Goal: Information Seeking & Learning: Find specific page/section

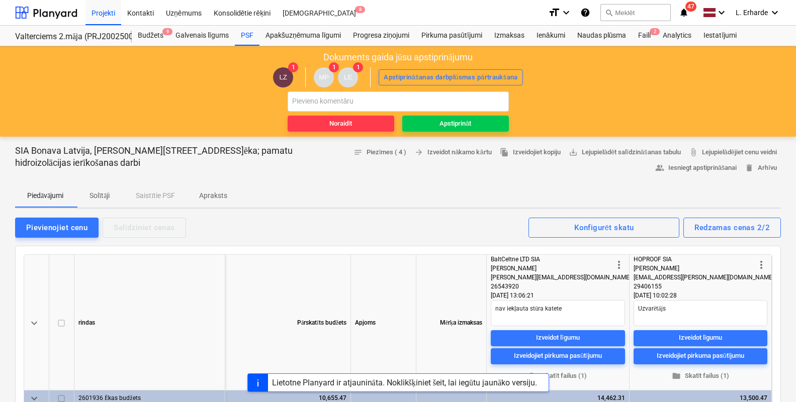
scroll to position [62, 0]
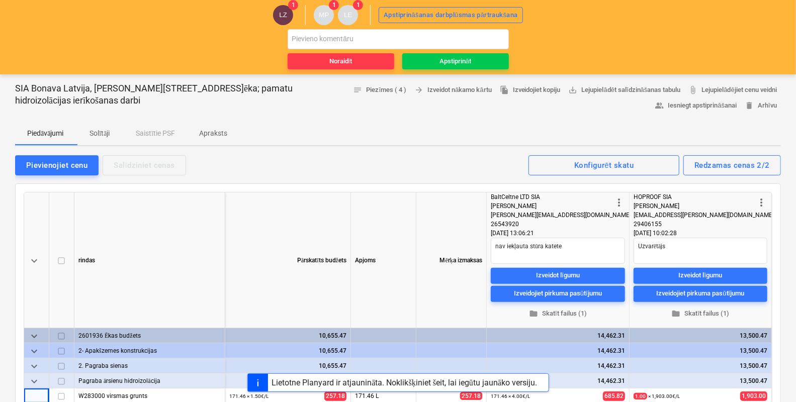
type textarea "x"
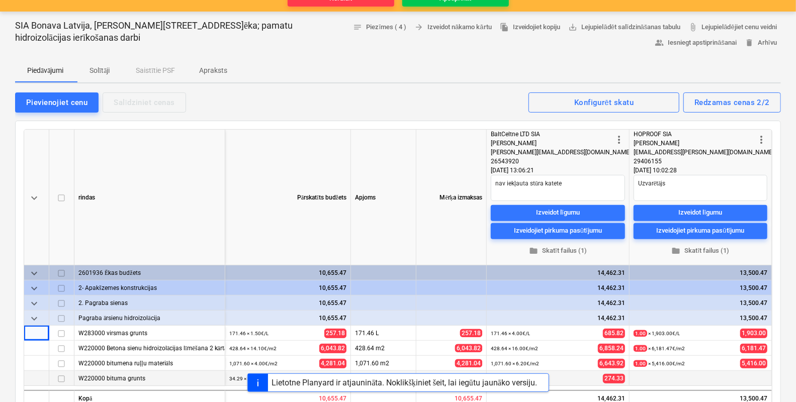
scroll to position [251, 0]
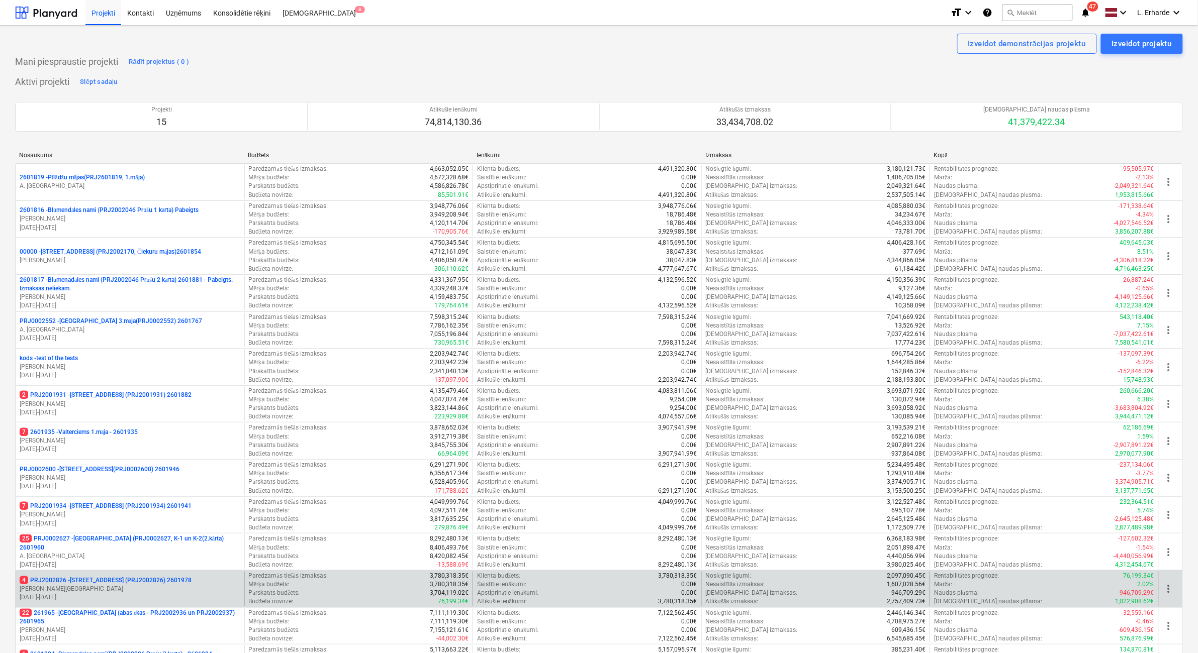
click at [144, 402] on p "4 PRJ2002826 - [STREET_ADDRESS] (PRJ2002826) 2601978" at bounding box center [106, 580] width 172 height 9
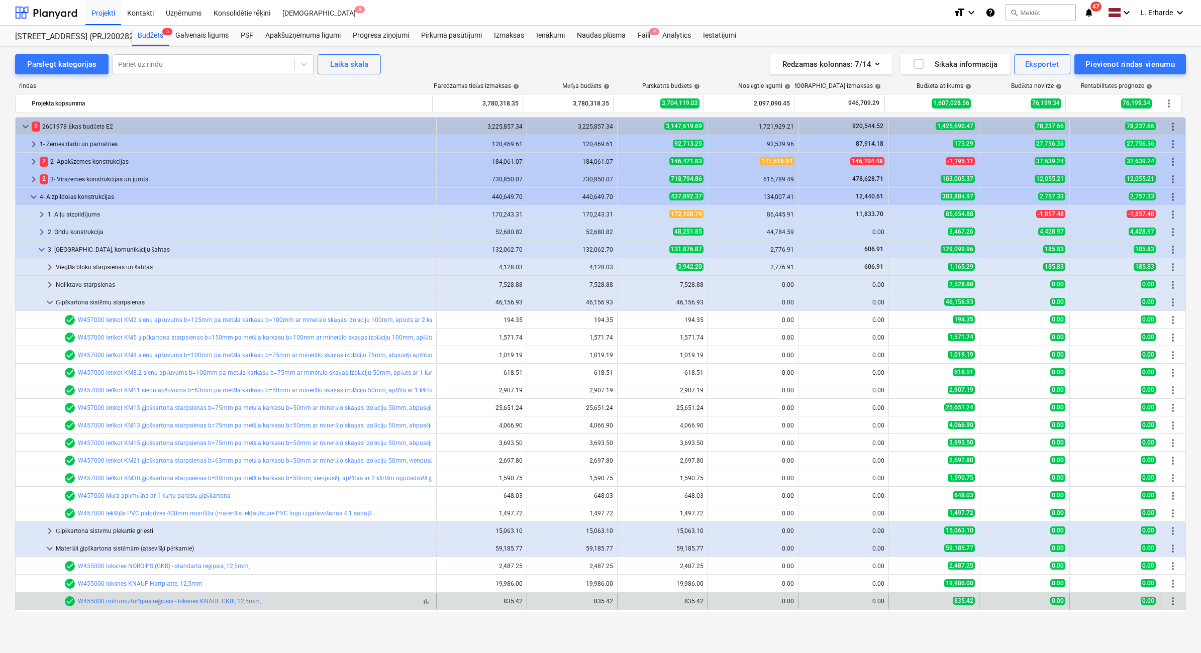
scroll to position [326, 0]
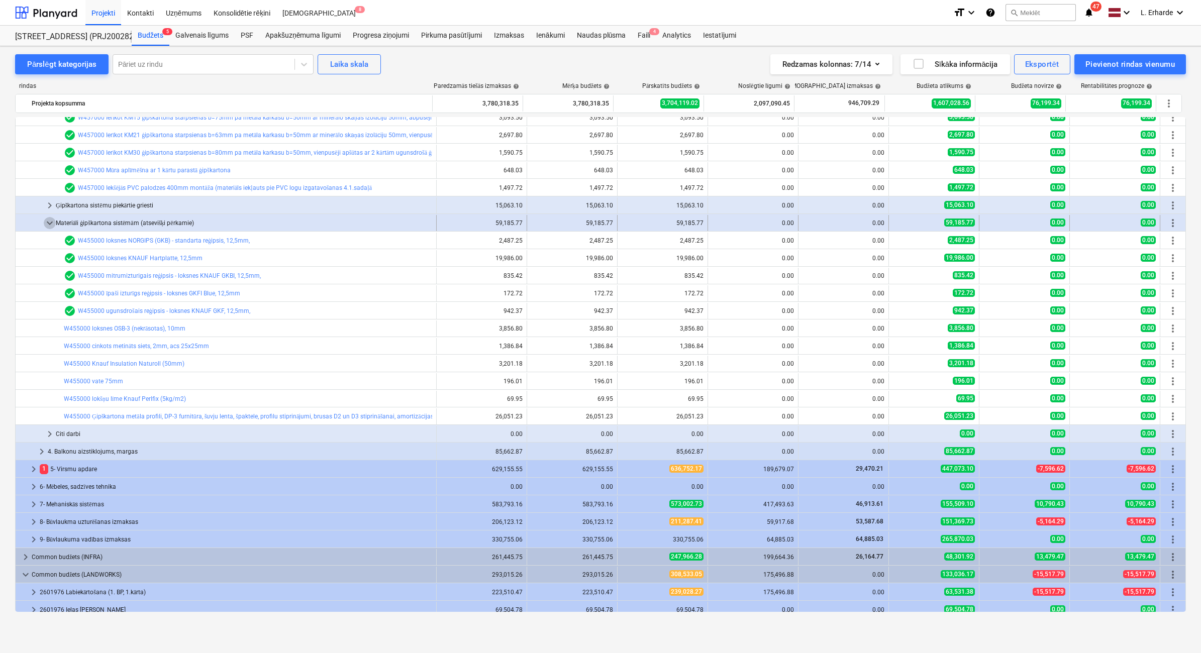
click at [51, 220] on span "keyboard_arrow_down" at bounding box center [50, 223] width 12 height 12
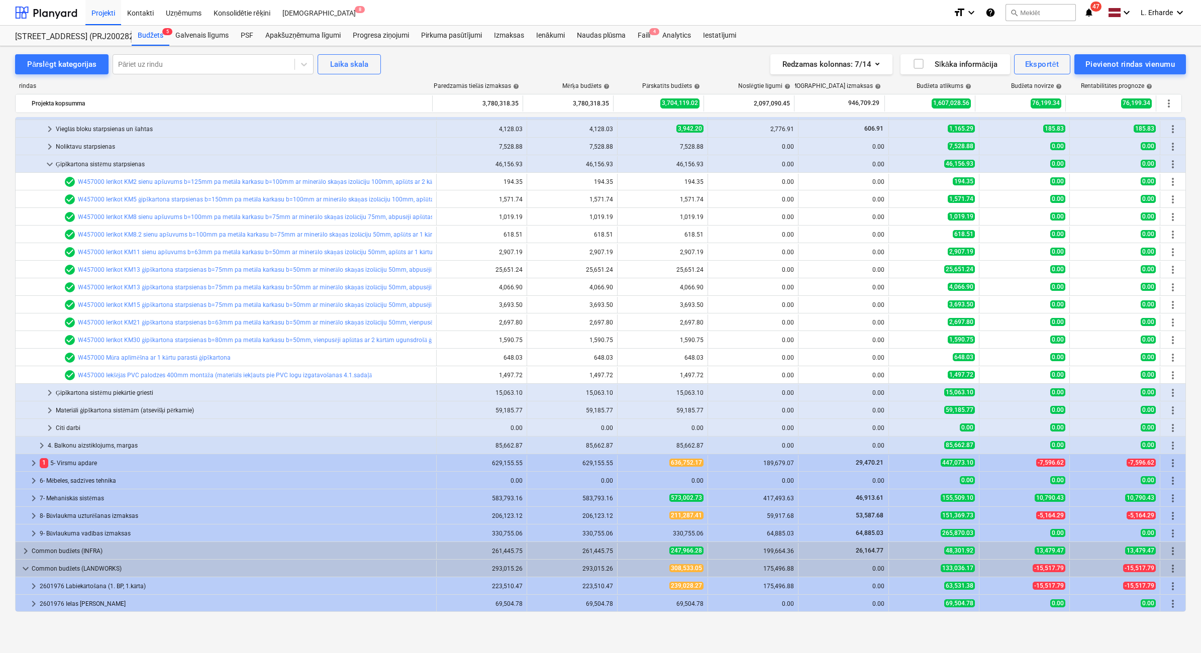
scroll to position [138, 0]
click at [48, 164] on span "keyboard_arrow_down" at bounding box center [50, 164] width 12 height 12
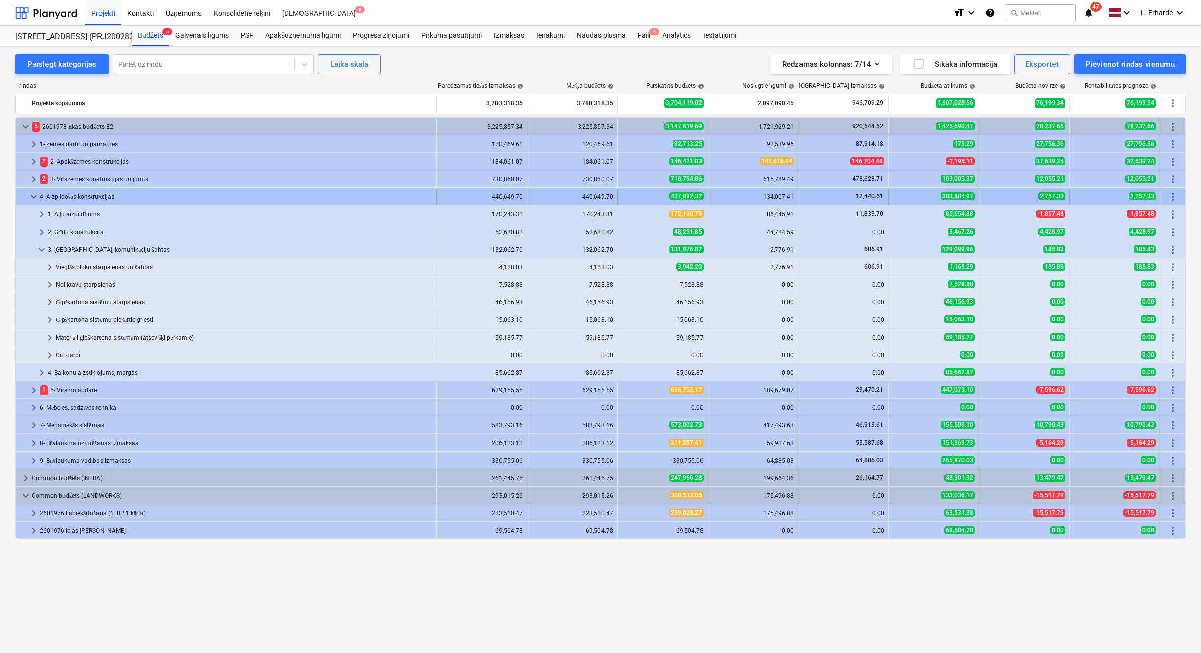
click at [31, 197] on span "keyboard_arrow_down" at bounding box center [34, 197] width 12 height 12
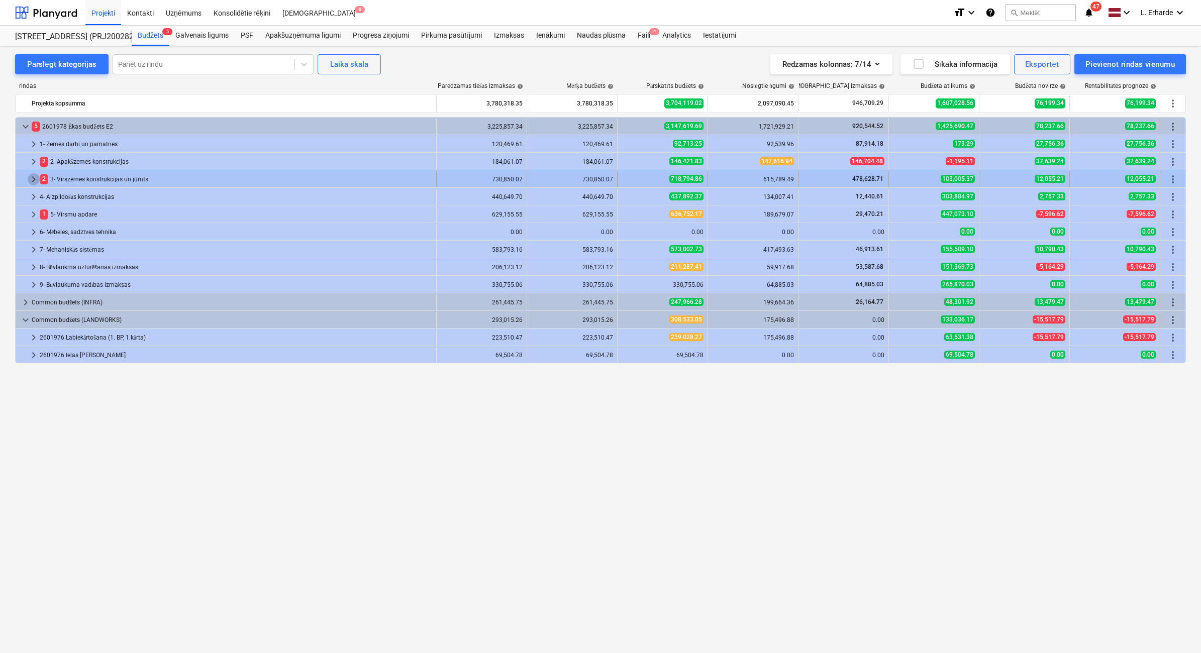
click at [36, 179] on span "keyboard_arrow_right" at bounding box center [34, 179] width 12 height 12
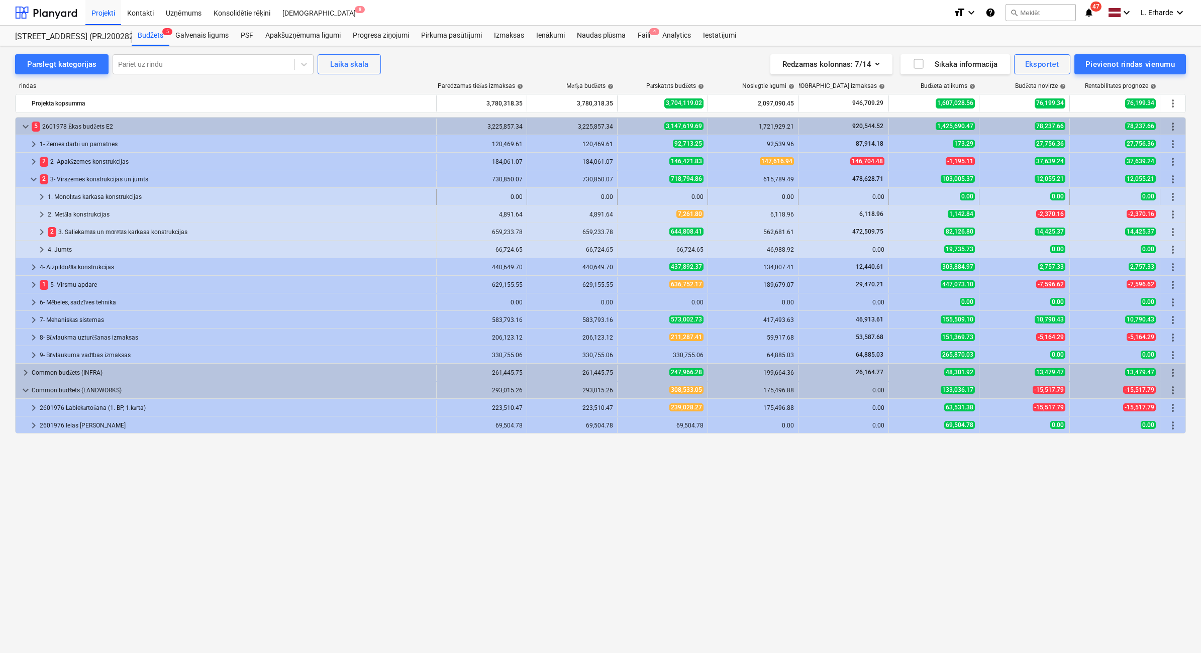
click at [147, 194] on div "1. Monolītās karkasa konstrukcijas" at bounding box center [240, 197] width 384 height 16
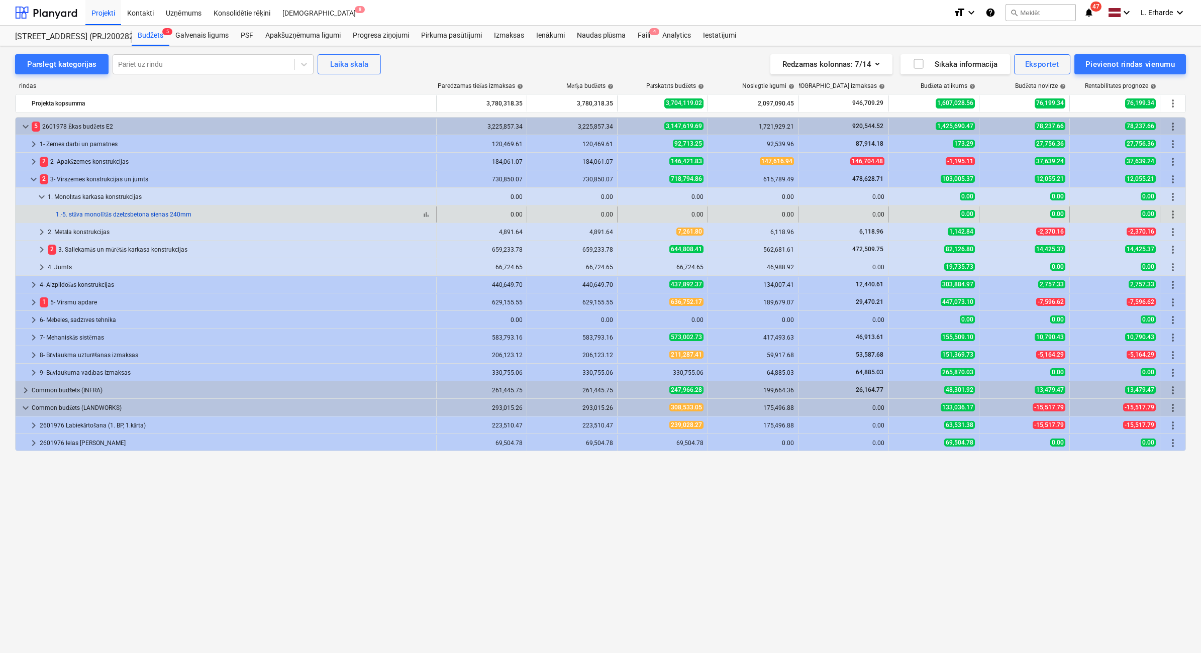
click at [154, 214] on link "1.-5. stāva monolītās dzelzsbetona sienas 240mm" at bounding box center [124, 214] width 136 height 7
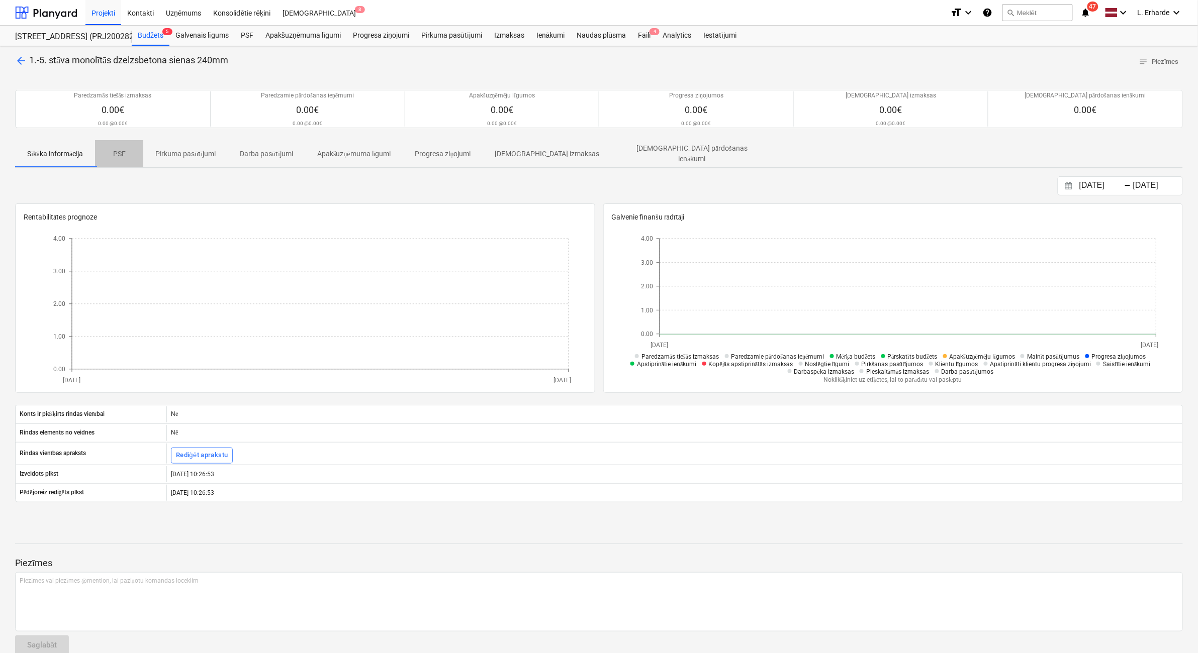
click at [126, 153] on p "PSF" at bounding box center [119, 154] width 24 height 11
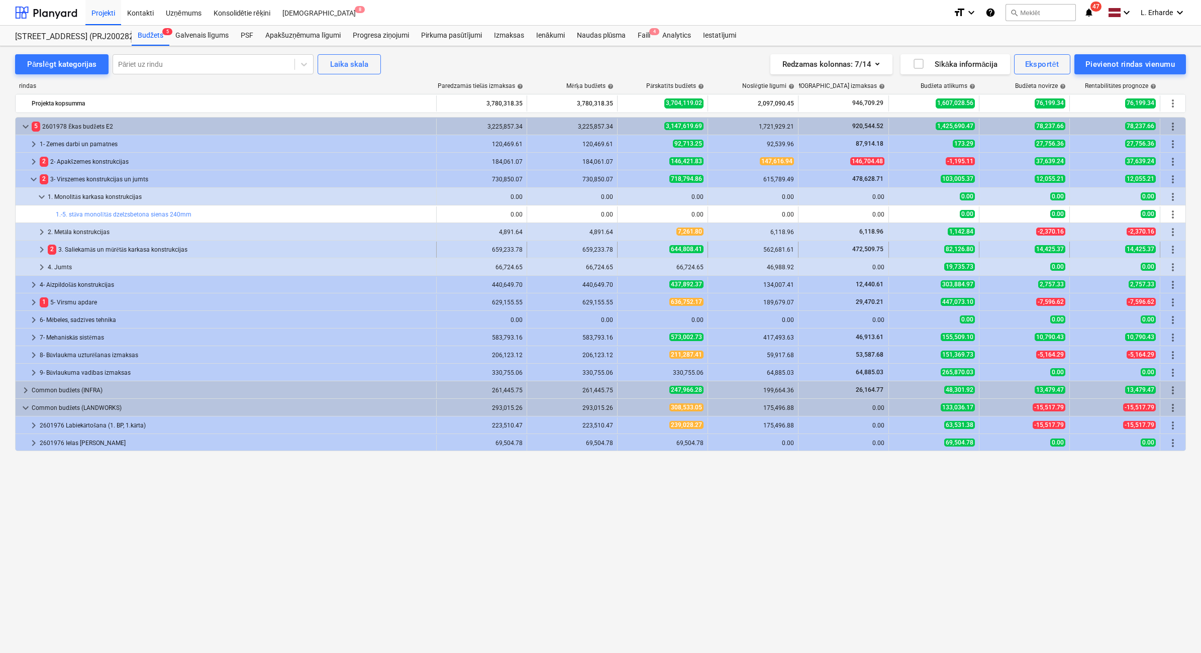
click at [39, 248] on span "keyboard_arrow_right" at bounding box center [42, 250] width 12 height 12
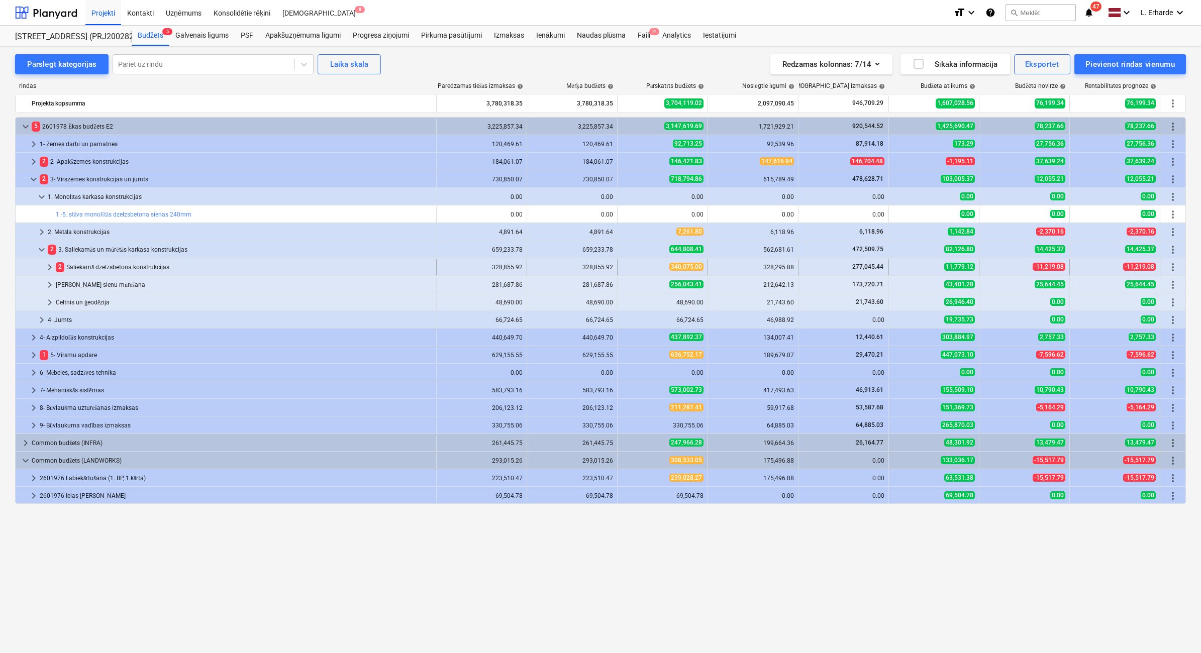
click at [148, 266] on div "2 Saliekamā dzelzsbetona konstrukcijas" at bounding box center [244, 267] width 376 height 16
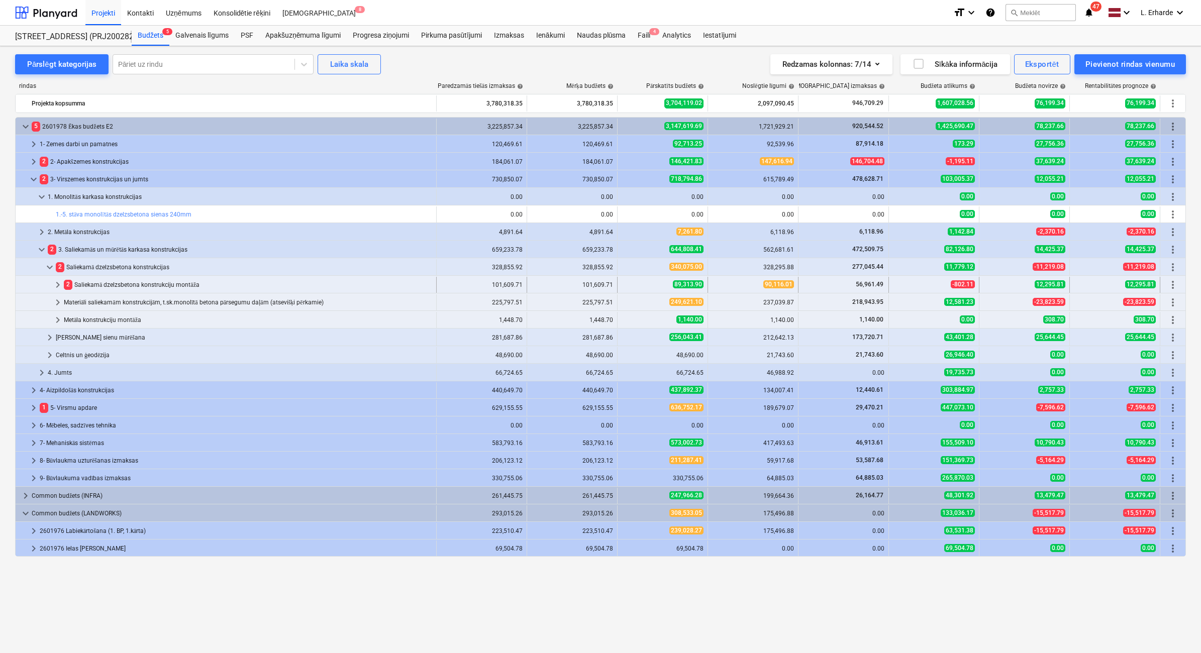
click at [183, 284] on div "2 Saliekamā dzelzsbetona konstrukciju montāža" at bounding box center [248, 285] width 368 height 16
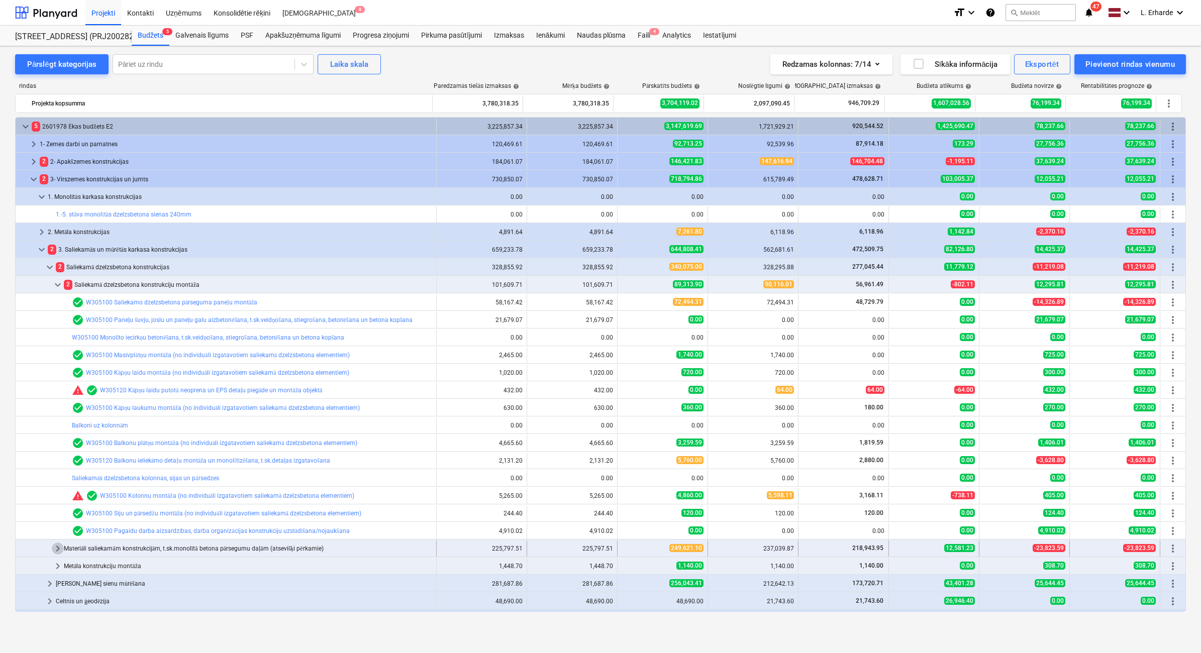
click at [58, 402] on span "keyboard_arrow_right" at bounding box center [58, 549] width 12 height 12
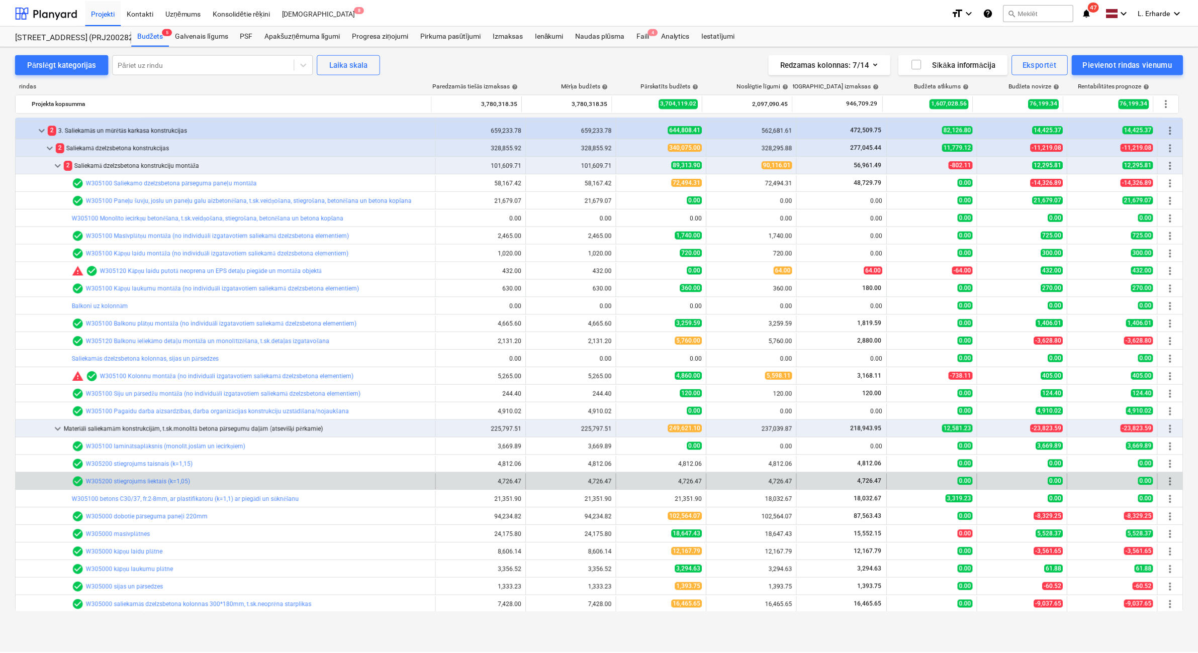
scroll to position [126, 0]
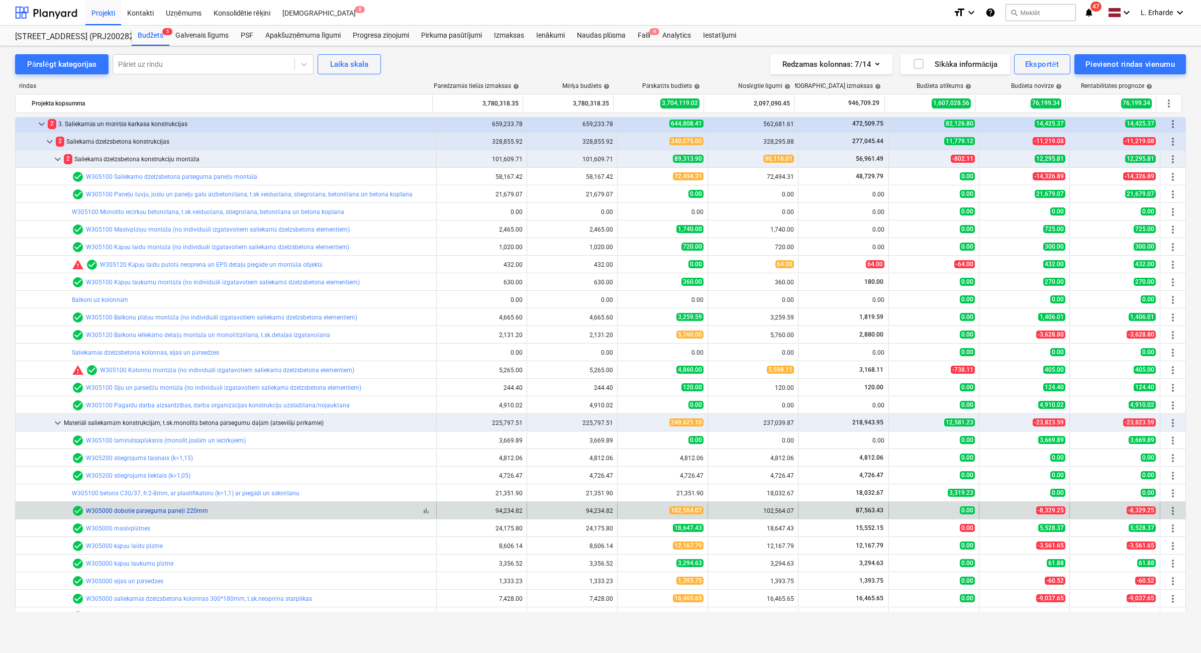
click at [199, 402] on link "W305000 dobotie pārseguma paneļi 220mm" at bounding box center [147, 511] width 122 height 7
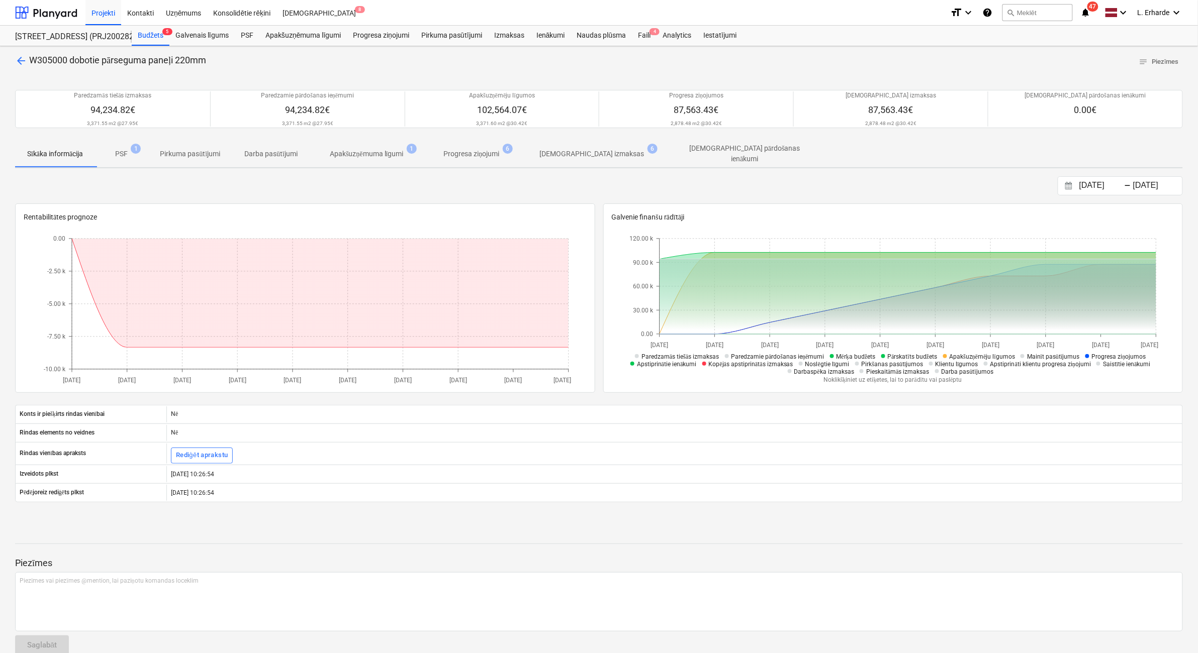
click at [131, 152] on span "PSF 1" at bounding box center [121, 154] width 29 height 11
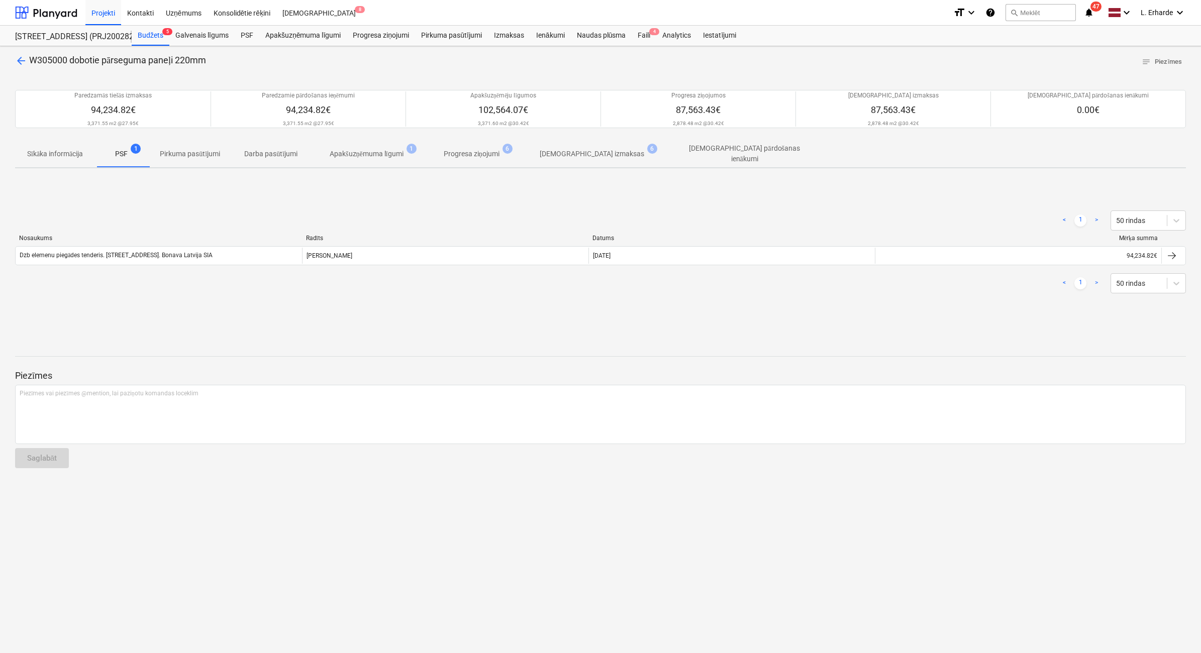
click at [383, 151] on p "Apakšuzņēmuma līgumi" at bounding box center [367, 154] width 74 height 11
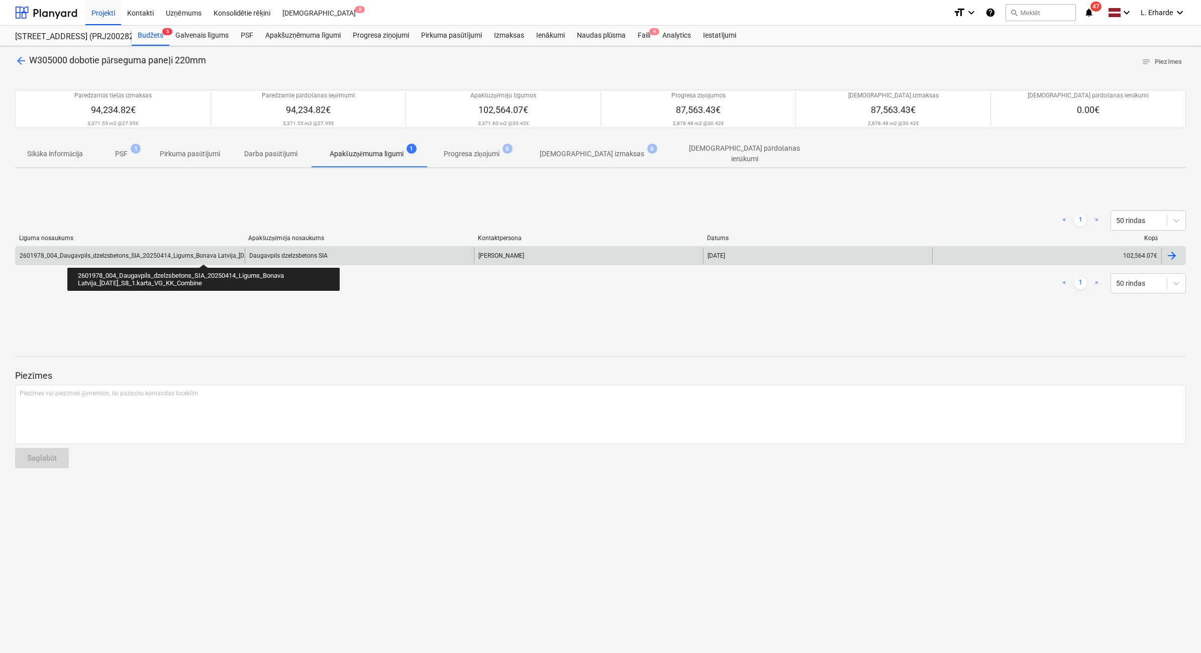
click at [204, 255] on div "2601978_004_Daugavpils_dzelzsbetons_SIA_20250414_Ligums_Bonava Latvija_[DATE]_S…" at bounding box center [178, 255] width 316 height 7
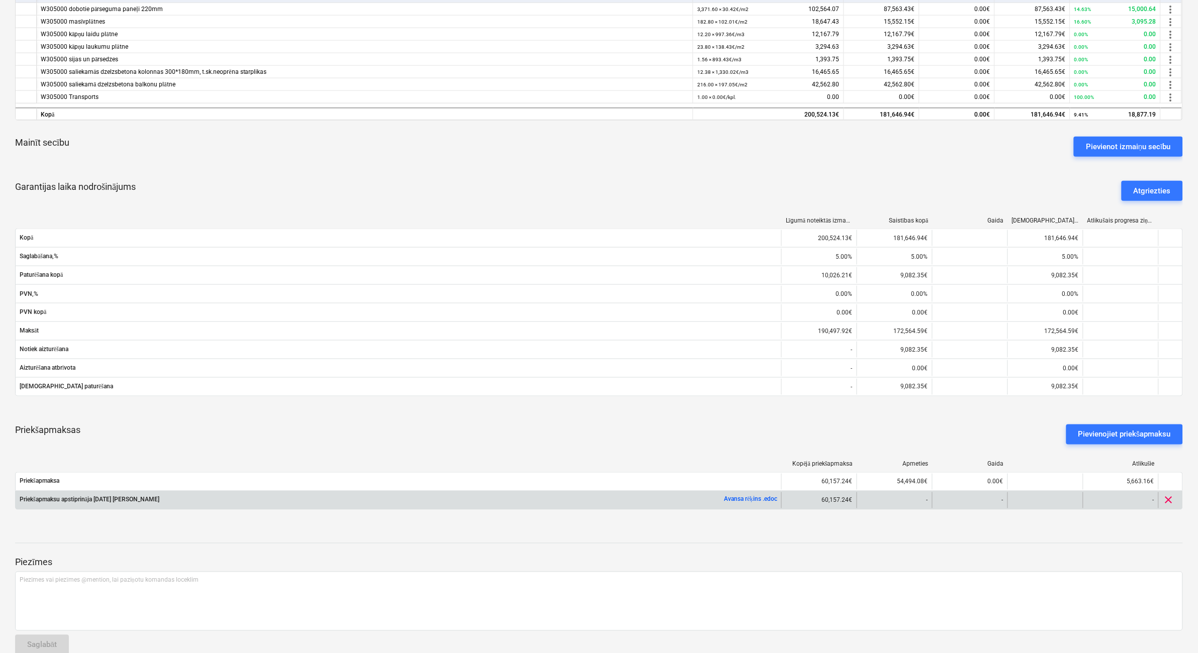
scroll to position [377, 0]
click at [753, 402] on link "Avansa rēķins .edoc" at bounding box center [750, 498] width 53 height 7
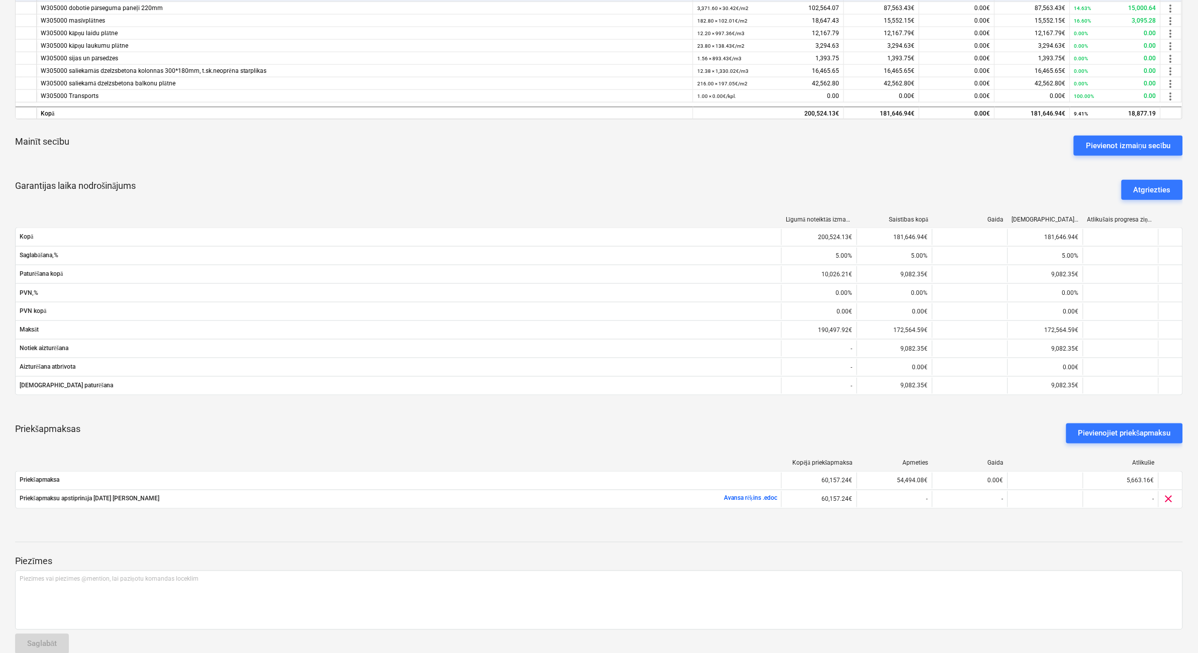
drag, startPoint x: 649, startPoint y: 432, endPoint x: 631, endPoint y: 432, distance: 18.6
click at [649, 402] on div "Priekšapmaksas Pievienojiet priekšapmaksu" at bounding box center [599, 434] width 1168 height 36
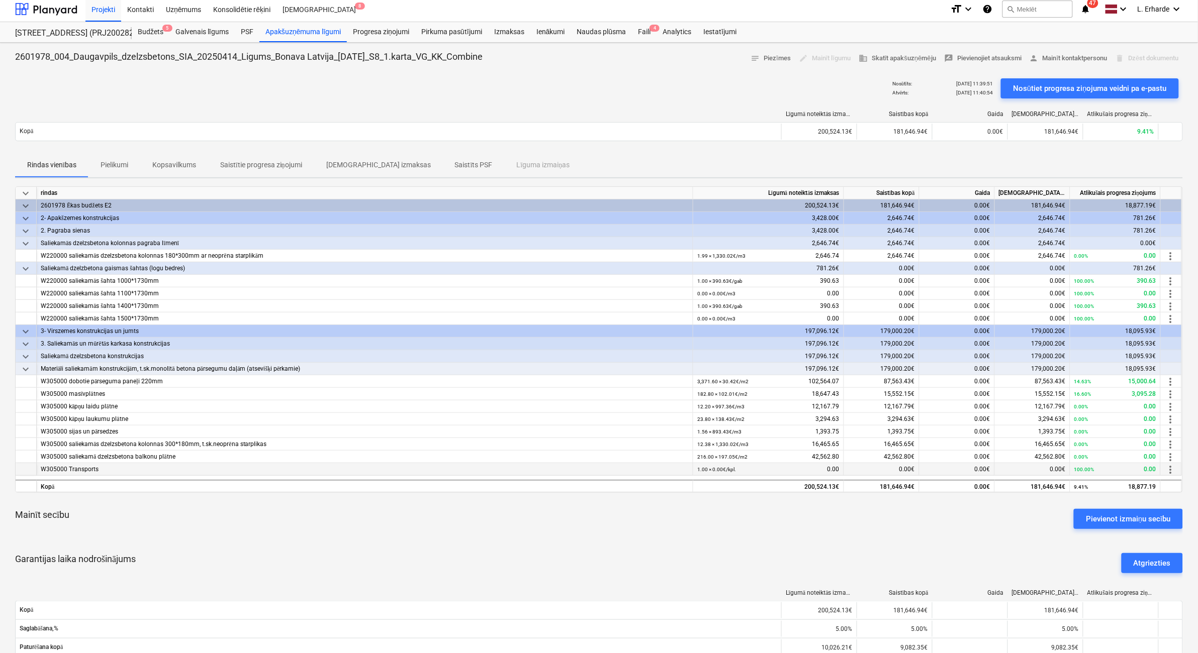
scroll to position [0, 0]
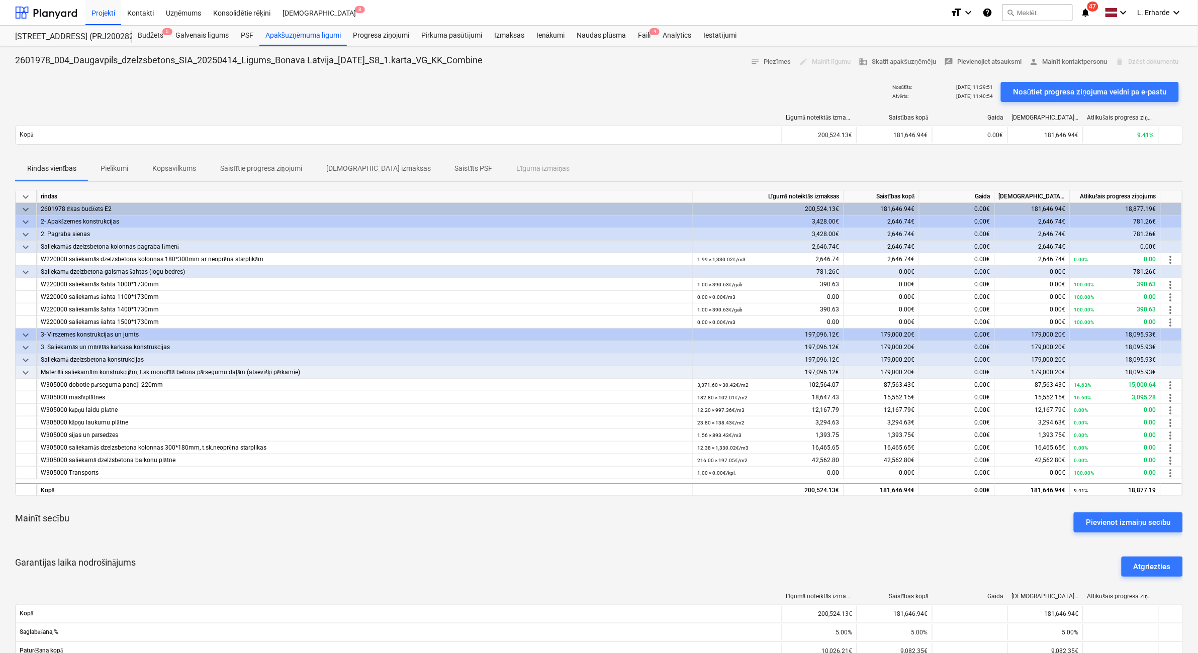
click at [117, 171] on p "Pielikumi" at bounding box center [115, 168] width 28 height 11
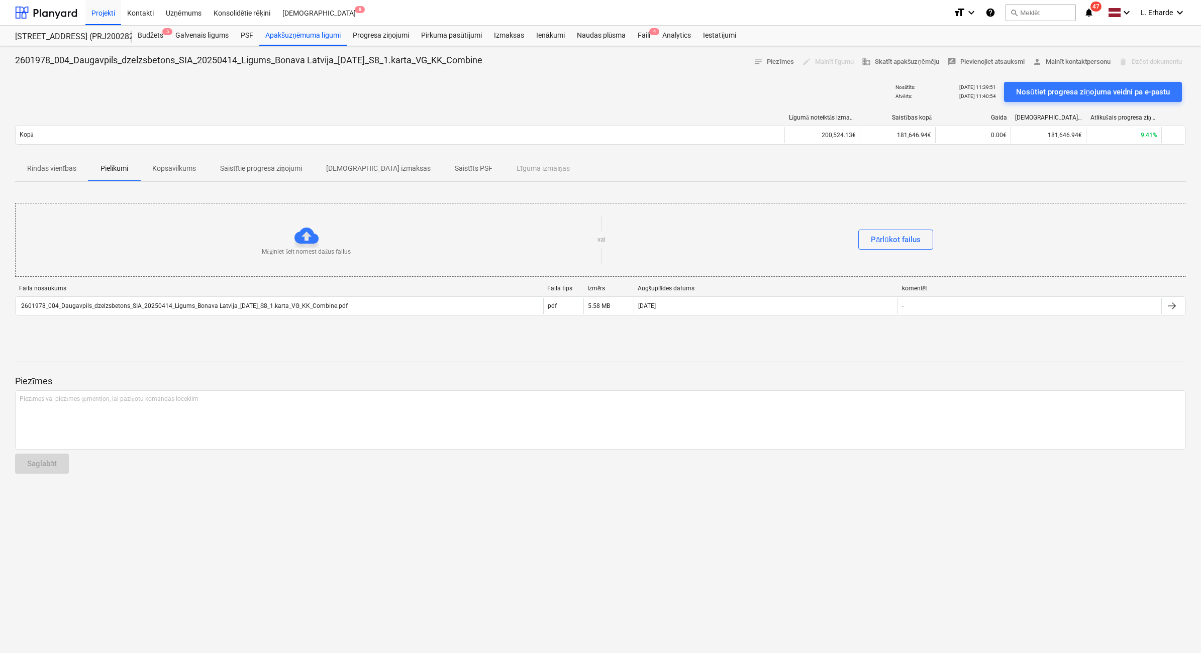
click at [184, 168] on p "Kopsavilkums" at bounding box center [174, 168] width 44 height 11
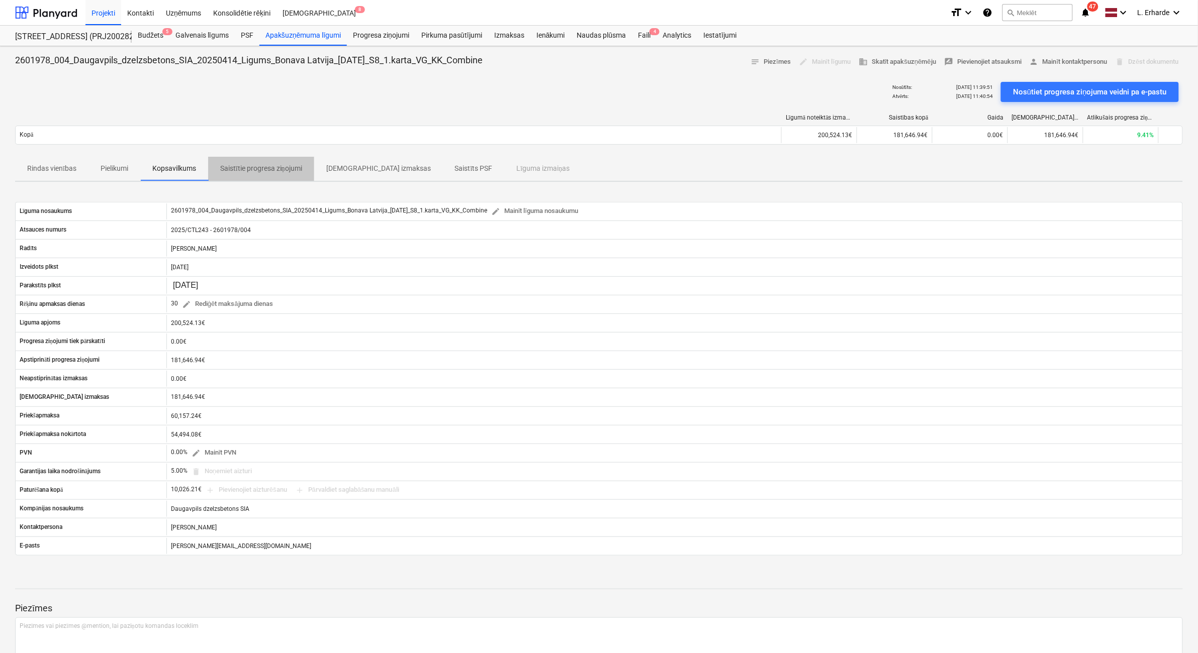
click at [290, 170] on p "Saistītie progresa ziņojumi" at bounding box center [261, 168] width 82 height 11
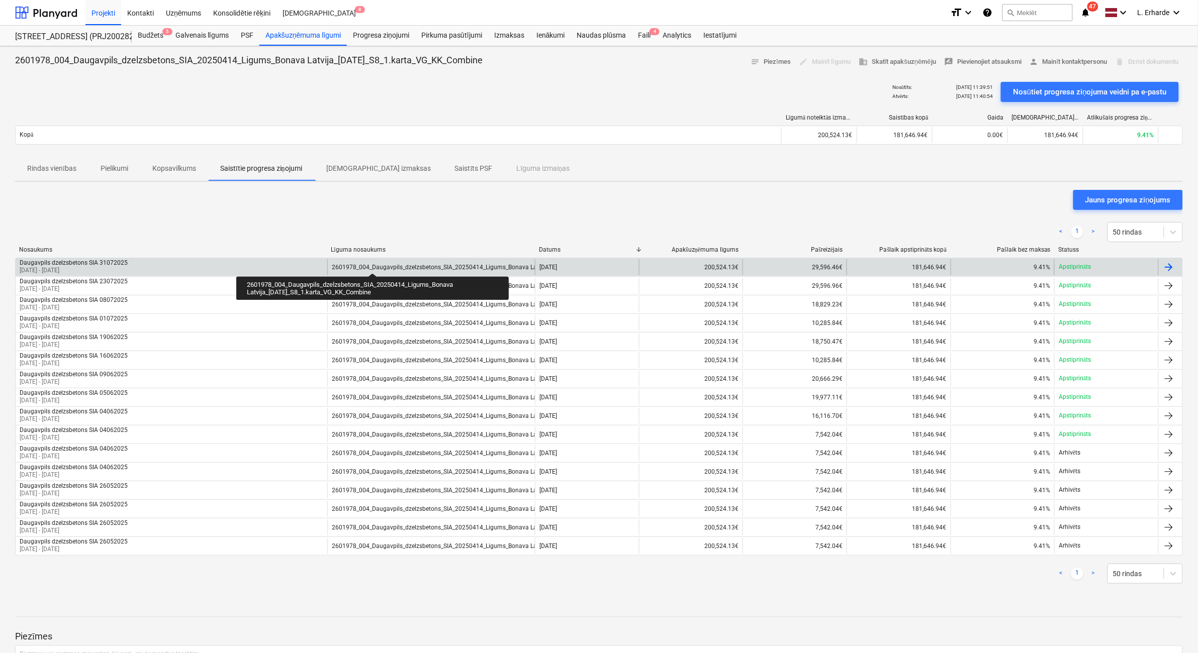
click at [372, 264] on div "2601978_004_Daugavpils_dzelzsbetons_SIA_20250414_Ligums_Bonava Latvija_[DATE]_S…" at bounding box center [490, 267] width 316 height 7
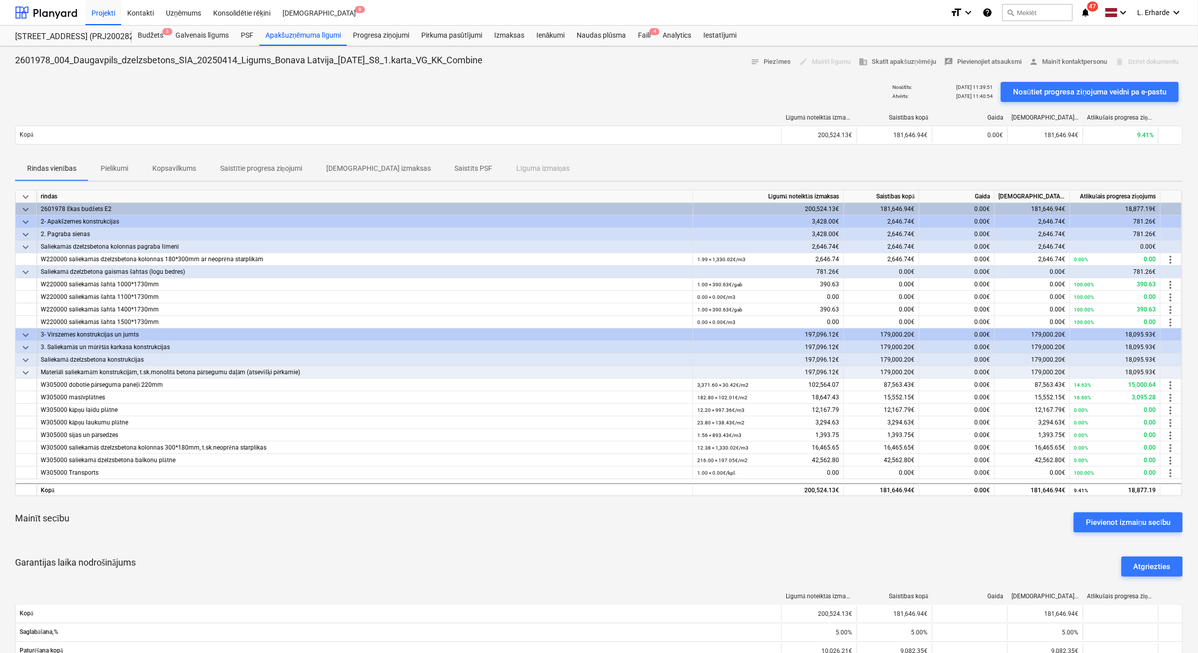
click at [111, 361] on div "Saliekamā dzelzsbetona konstrukcijas" at bounding box center [365, 360] width 648 height 13
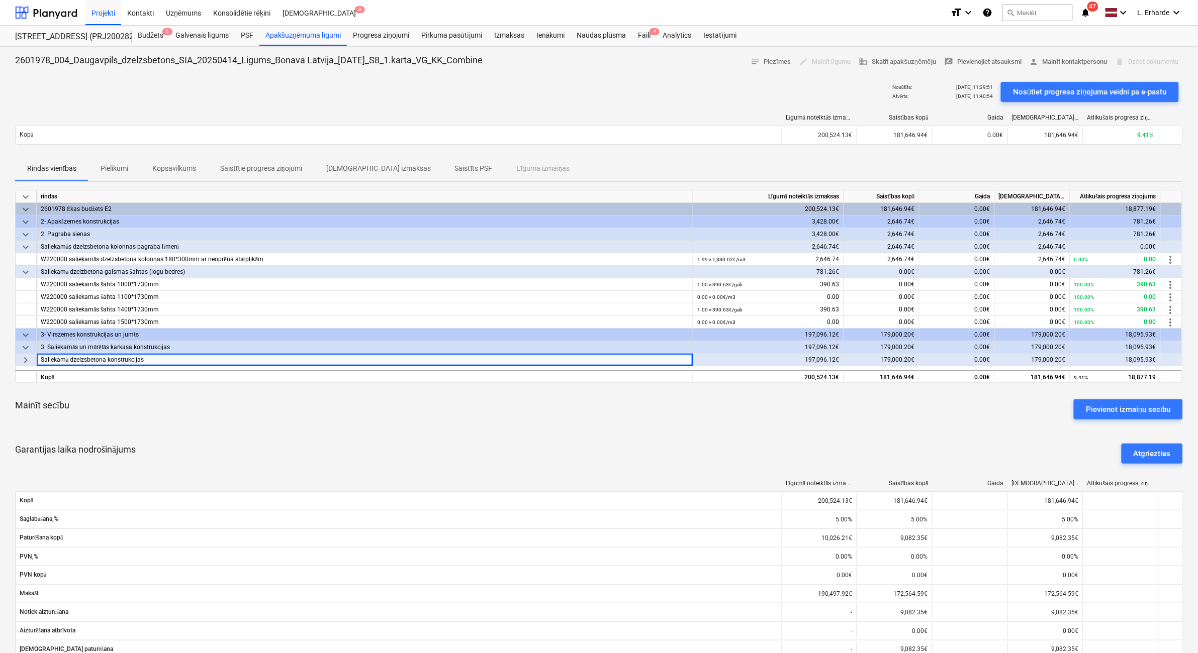
click at [29, 361] on span "keyboard_arrow_right" at bounding box center [26, 360] width 12 height 12
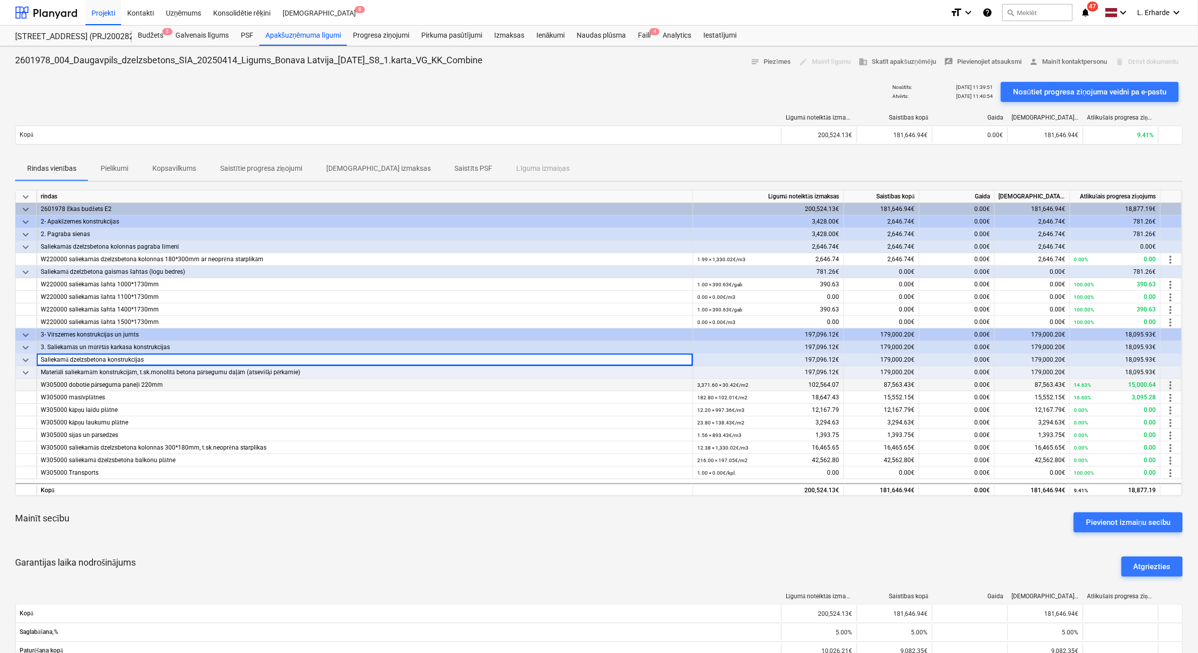
click at [132, 383] on div "W305000 dobotie pārseguma paneļi 220mm" at bounding box center [365, 385] width 648 height 13
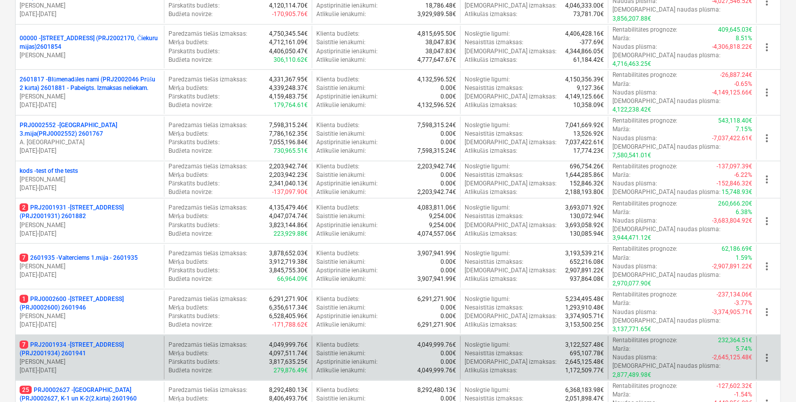
scroll to position [251, 0]
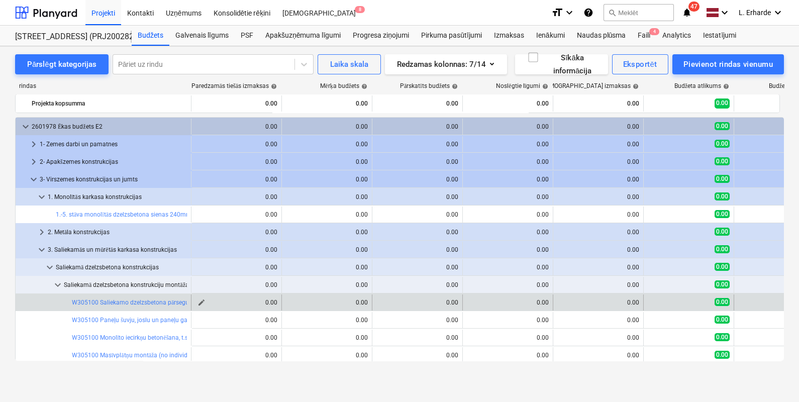
scroll to position [125, 0]
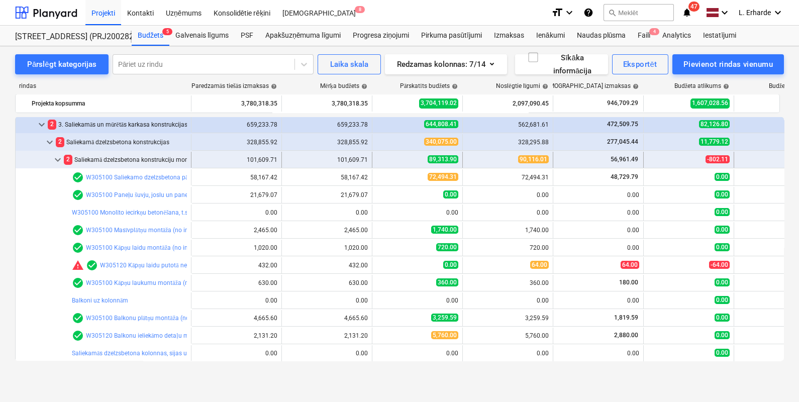
click at [55, 156] on span "keyboard_arrow_down" at bounding box center [58, 160] width 12 height 12
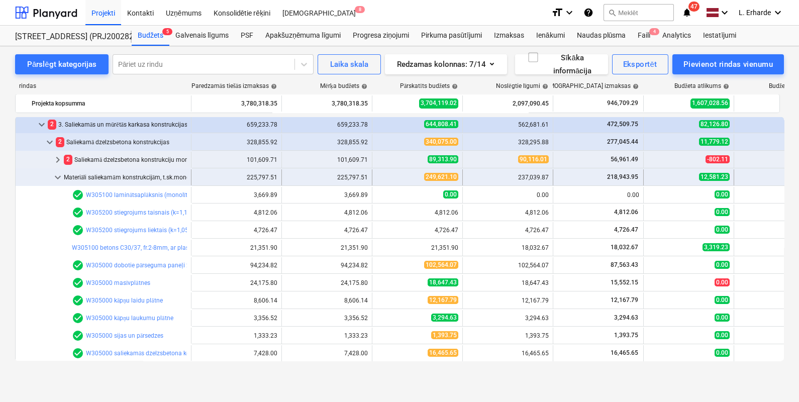
click at [60, 174] on span "keyboard_arrow_down" at bounding box center [58, 177] width 12 height 12
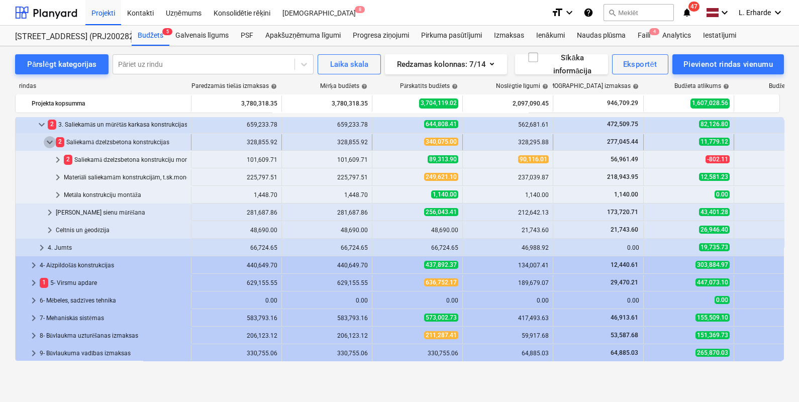
click at [50, 140] on span "keyboard_arrow_down" at bounding box center [50, 142] width 12 height 12
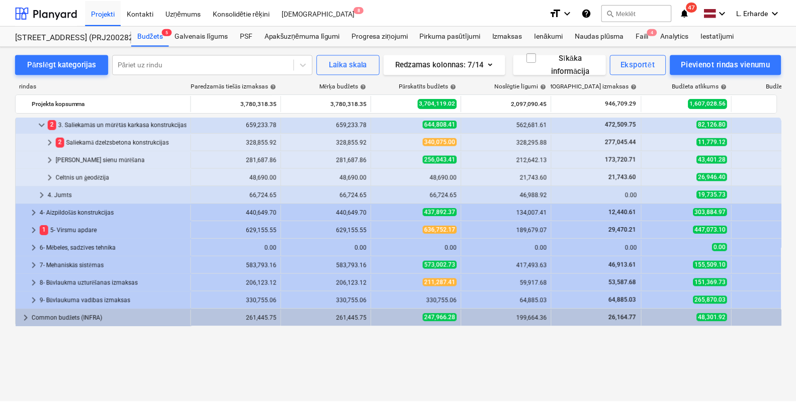
scroll to position [0, 0]
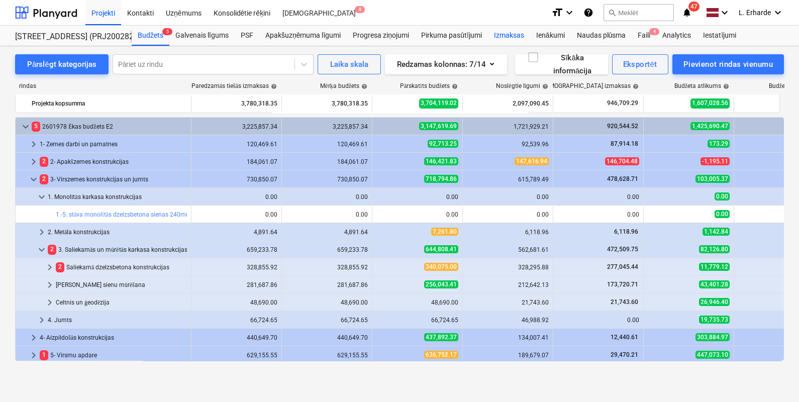
click at [519, 38] on div "Izmaksas" at bounding box center [509, 36] width 42 height 20
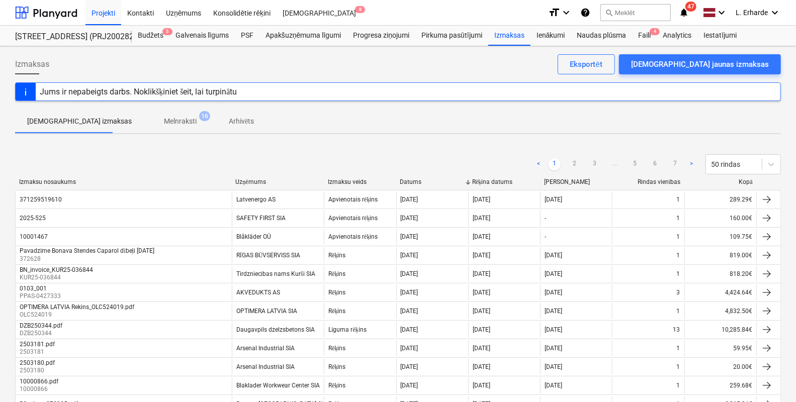
click at [319, 91] on div "Jums ir nepabeigts darbs. Noklikšķiniet šeit, lai turpinātu" at bounding box center [397, 91] width 765 height 19
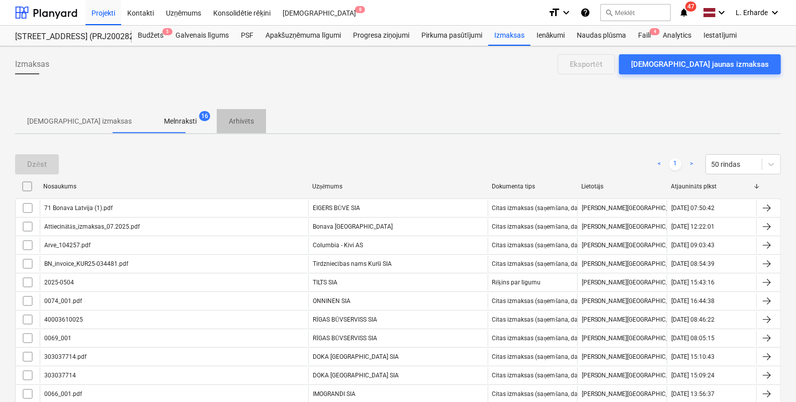
click at [225, 122] on span "Arhivēts" at bounding box center [241, 121] width 49 height 17
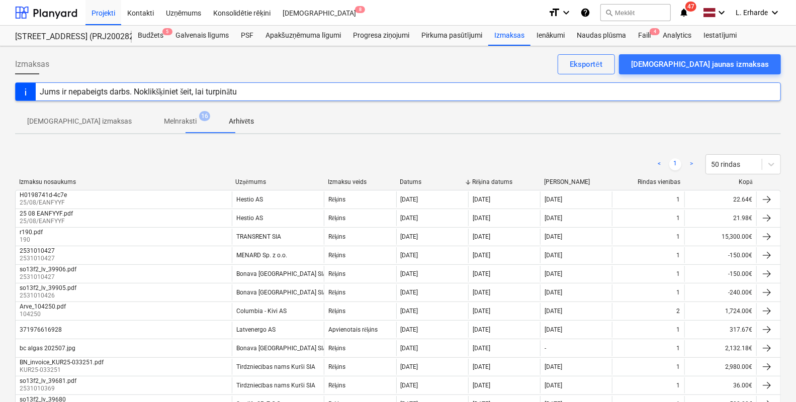
click at [269, 93] on div "Jums ir nepabeigts darbs. Noklikšķiniet šeit, lai turpinātu" at bounding box center [397, 91] width 765 height 19
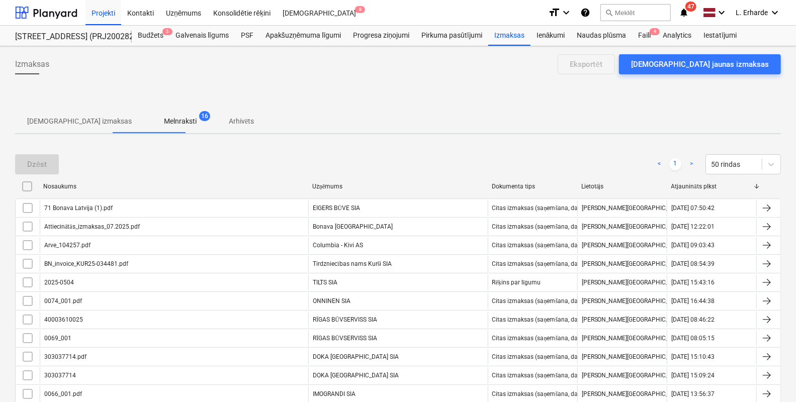
click at [69, 118] on p "[DEMOGRAPHIC_DATA] izmaksas" at bounding box center [79, 121] width 105 height 11
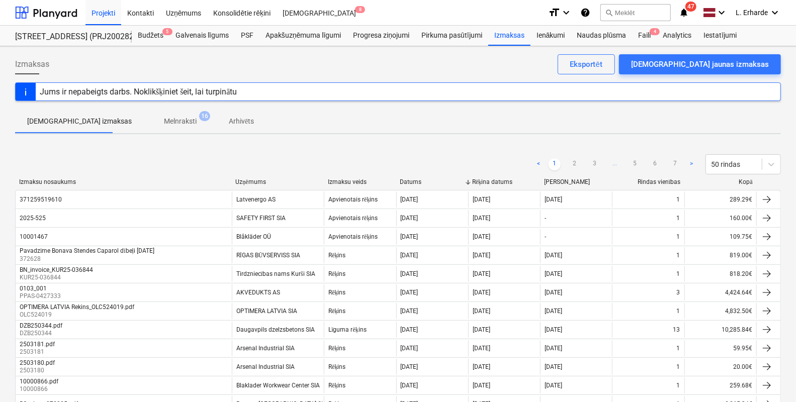
click at [387, 158] on div "< 1 2 3 ... 5 6 7 > 50 rindas" at bounding box center [397, 164] width 765 height 20
click at [229, 120] on p "Arhivēts" at bounding box center [241, 121] width 25 height 11
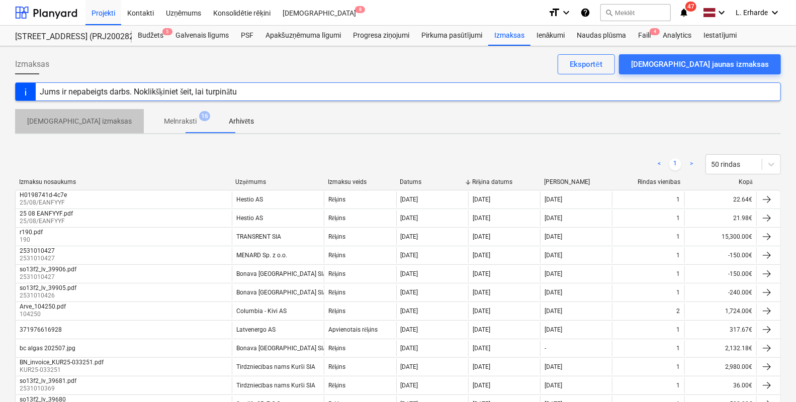
click at [80, 123] on p "[DEMOGRAPHIC_DATA] izmaksas" at bounding box center [79, 121] width 105 height 11
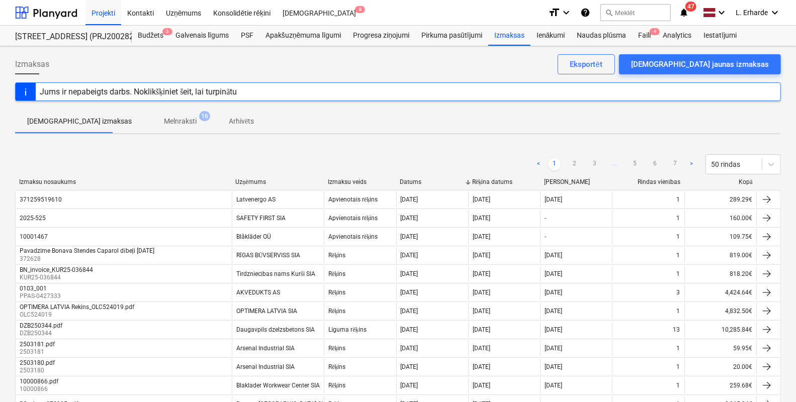
click at [495, 178] on div "Rēķina datums" at bounding box center [504, 182] width 64 height 8
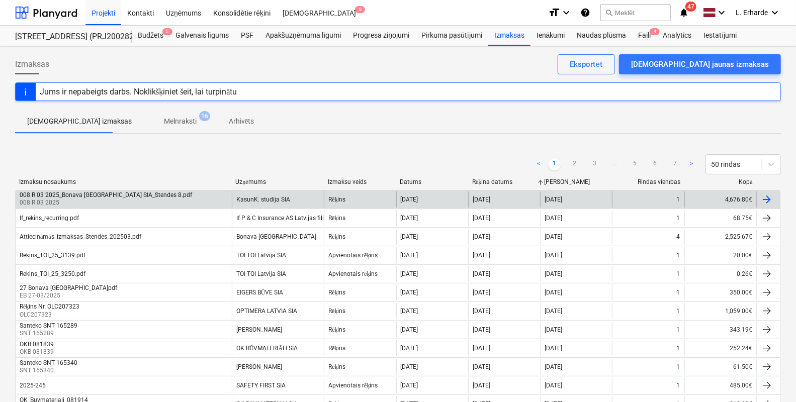
click at [98, 191] on div "008 R 03 2025_Bonava Latvija SIA_Stendes 8.pdf" at bounding box center [106, 194] width 172 height 7
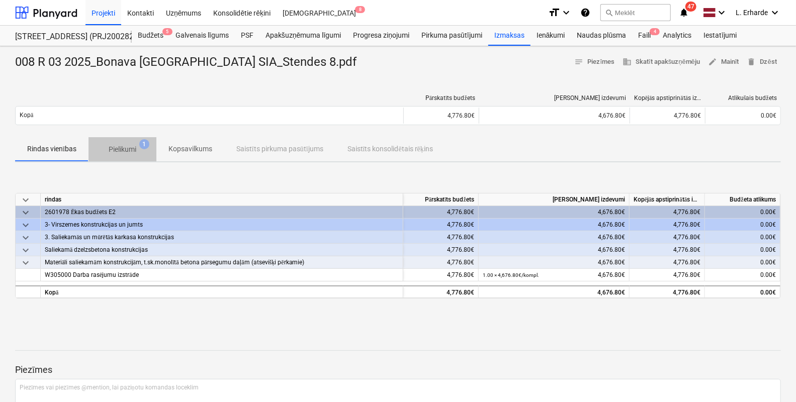
click at [127, 151] on p "Pielikumi" at bounding box center [123, 149] width 28 height 11
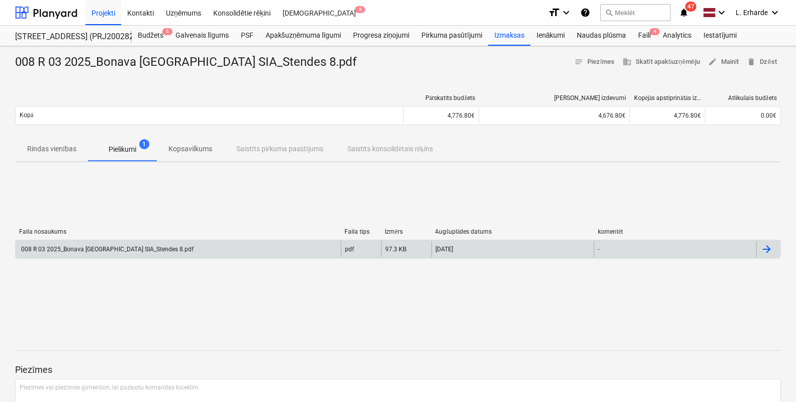
click at [151, 249] on div "008 R 03 2025_Bonava Latvija SIA_Stendes 8.pdf" at bounding box center [107, 249] width 174 height 7
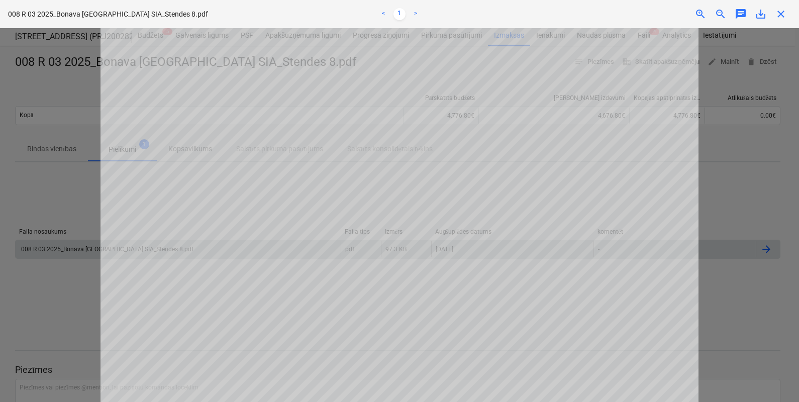
drag, startPoint x: 733, startPoint y: 214, endPoint x: 739, endPoint y: 212, distance: 6.1
click at [734, 214] on div at bounding box center [399, 215] width 799 height 374
click at [767, 211] on div at bounding box center [399, 215] width 799 height 374
click at [43, 199] on div at bounding box center [399, 215] width 799 height 374
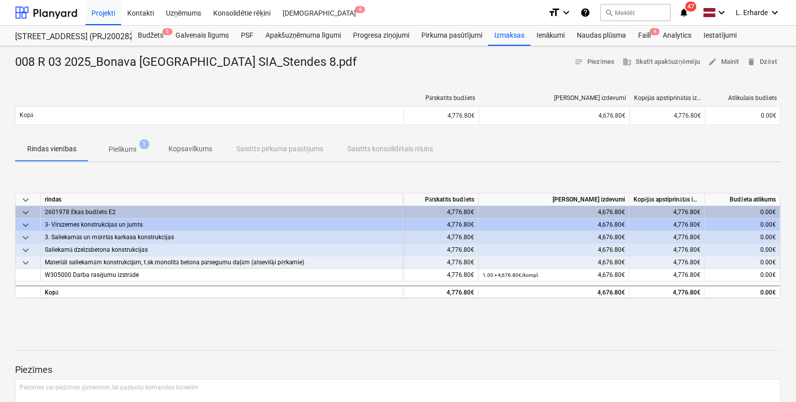
click at [29, 249] on span "keyboard_arrow_down" at bounding box center [26, 250] width 12 height 12
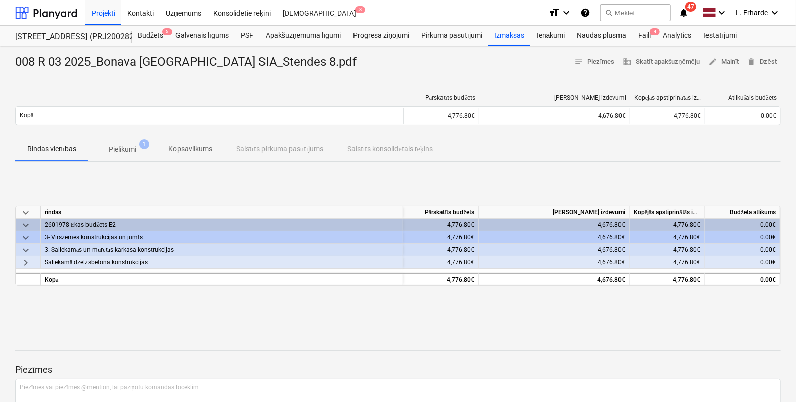
click at [29, 249] on span "keyboard_arrow_down" at bounding box center [26, 250] width 12 height 12
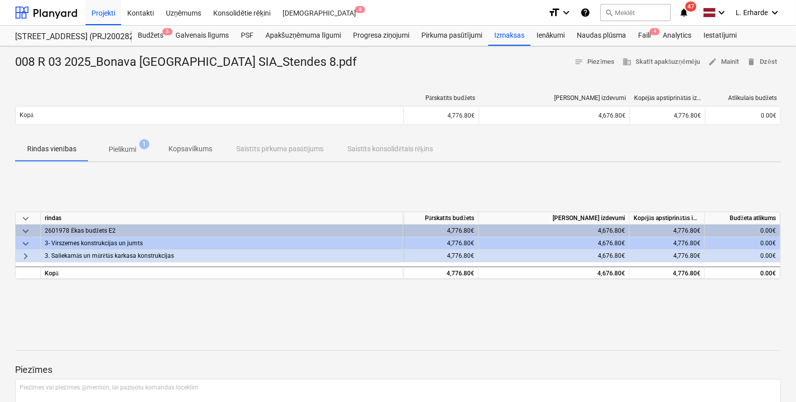
click at [26, 258] on span "keyboard_arrow_right" at bounding box center [26, 256] width 12 height 12
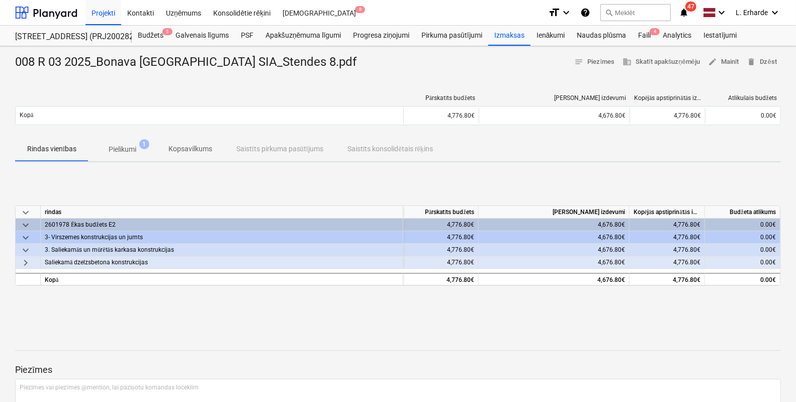
click at [26, 263] on span "keyboard_arrow_right" at bounding box center [26, 263] width 12 height 12
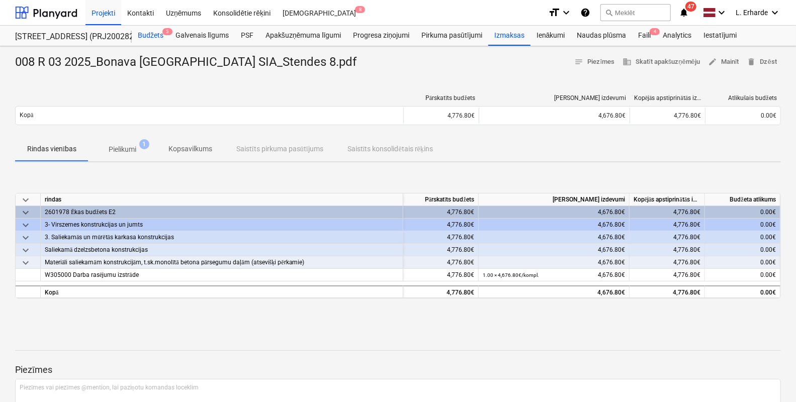
click at [155, 32] on div "Budžets 5" at bounding box center [151, 36] width 38 height 20
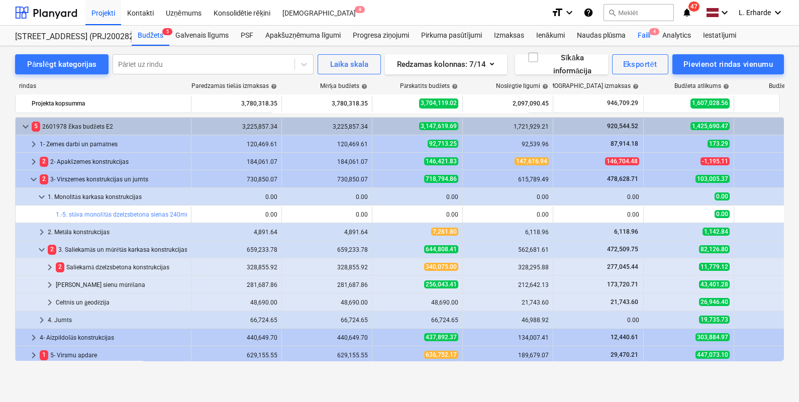
click at [646, 36] on div "Faili 4" at bounding box center [644, 36] width 25 height 20
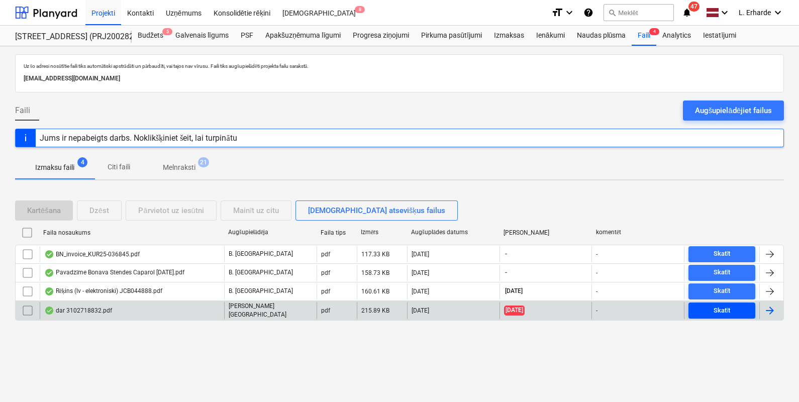
click at [721, 309] on div "Skatīt" at bounding box center [722, 311] width 17 height 12
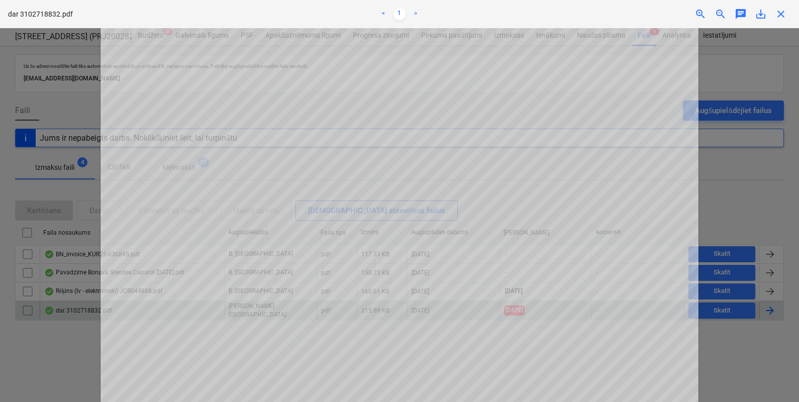
scroll to position [377, 0]
click at [713, 208] on div at bounding box center [399, 215] width 799 height 374
